Goal: Check status: Check status

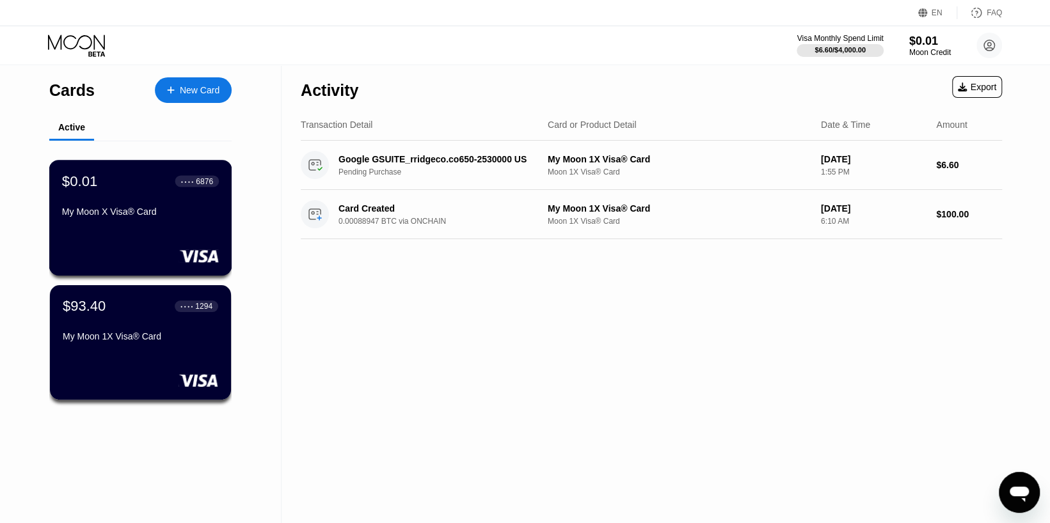
click at [155, 228] on div "$0.01 ● ● ● ● 6876 My Moon X Visa® Card" at bounding box center [140, 218] width 183 height 116
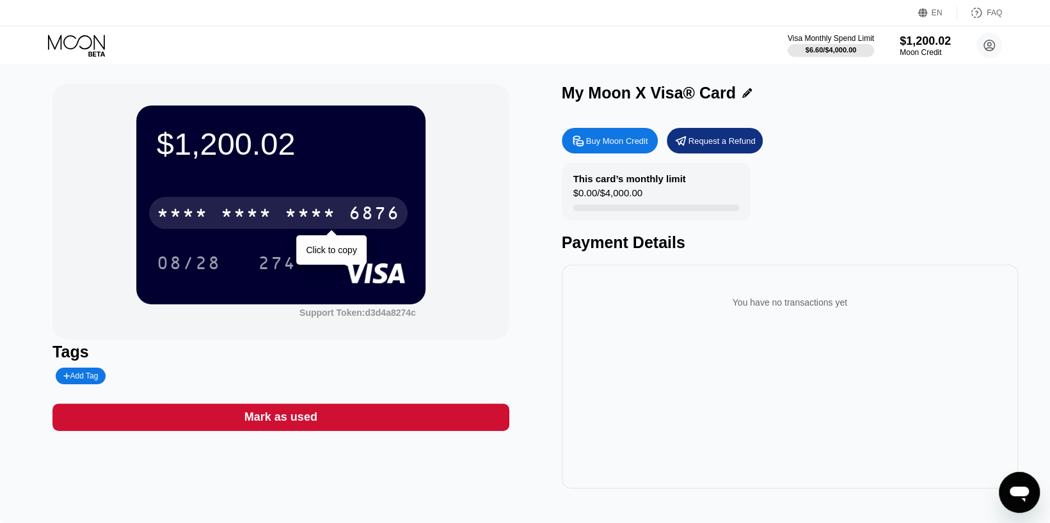
click at [370, 212] on div "6876" at bounding box center [374, 215] width 51 height 20
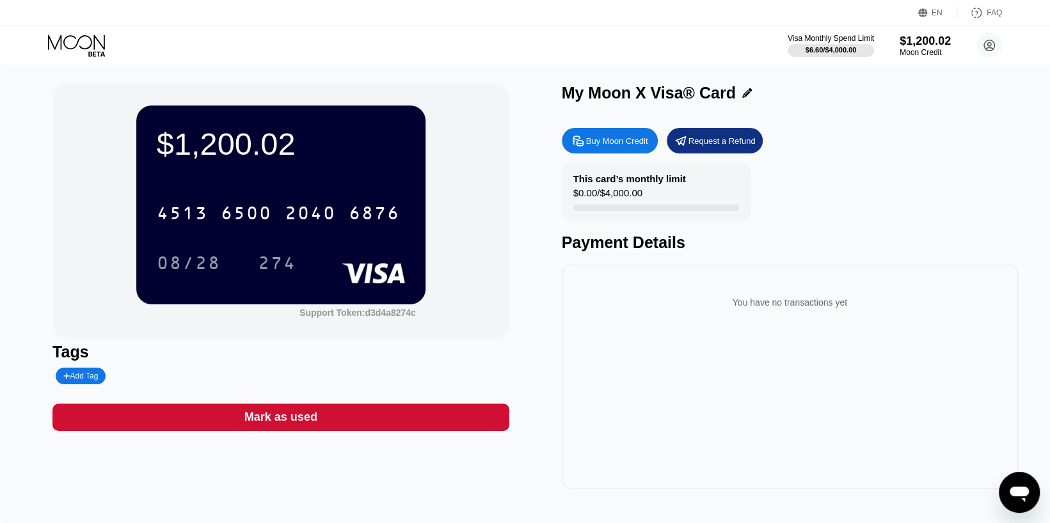
click at [599, 419] on div "You have no transactions yet" at bounding box center [790, 377] width 456 height 224
click at [194, 253] on div "08/28" at bounding box center [188, 263] width 83 height 32
click at [585, 432] on div "You have no transactions yet" at bounding box center [790, 377] width 456 height 224
click at [284, 265] on div "274" at bounding box center [277, 265] width 38 height 20
click at [706, 393] on div "You have no transactions yet" at bounding box center [790, 377] width 456 height 224
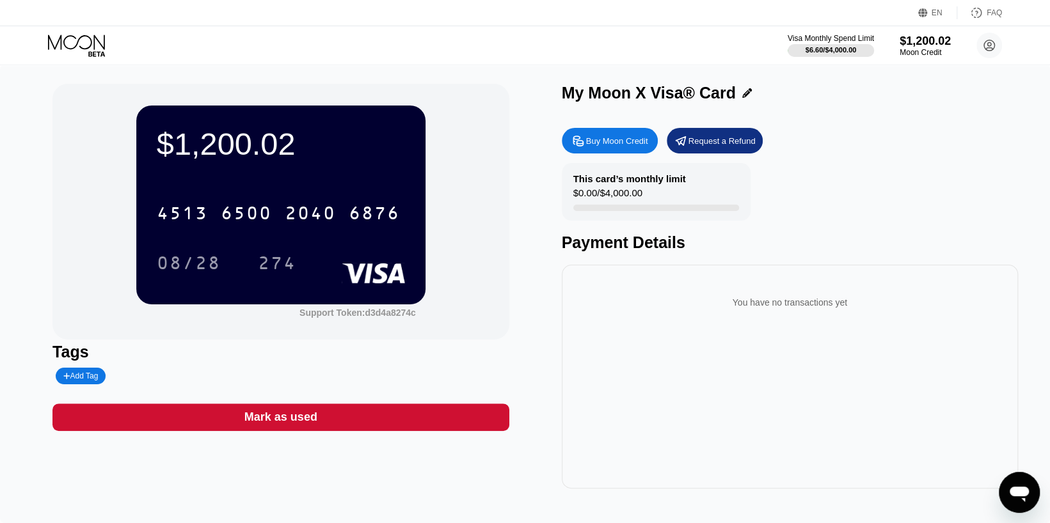
click at [226, 143] on div "$1,200.02" at bounding box center [281, 144] width 248 height 36
click at [225, 143] on div "$1,200.02" at bounding box center [281, 144] width 248 height 36
copy div "$1,200.02"
